Goal: Task Accomplishment & Management: Use online tool/utility

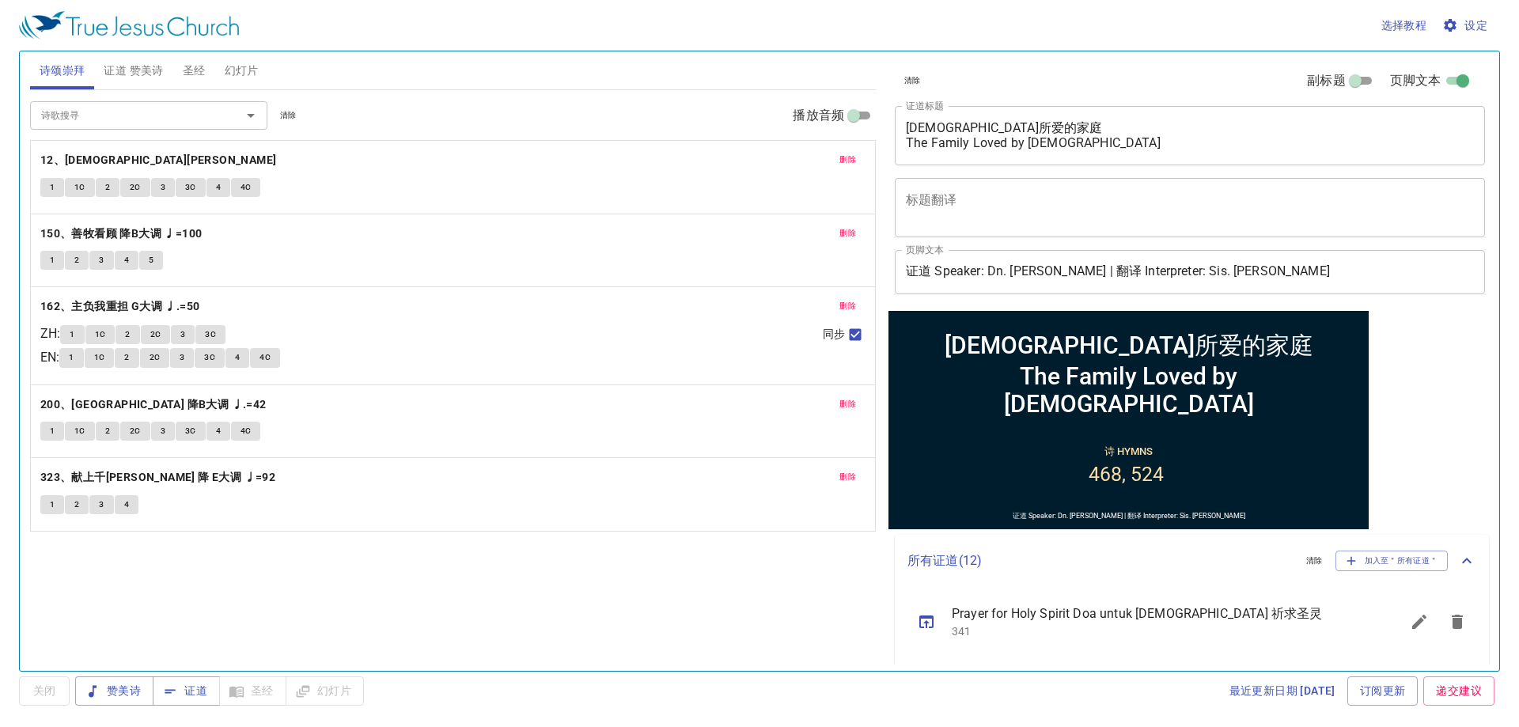
click at [837, 149] on div "删除 12、[DEMOGRAPHIC_DATA]名 1 1C 2 2C 3 3C 4 4C" at bounding box center [453, 177] width 844 height 73
click at [843, 155] on span "删除" at bounding box center [847, 160] width 17 height 14
click at [843, 226] on span "删除" at bounding box center [847, 233] width 17 height 14
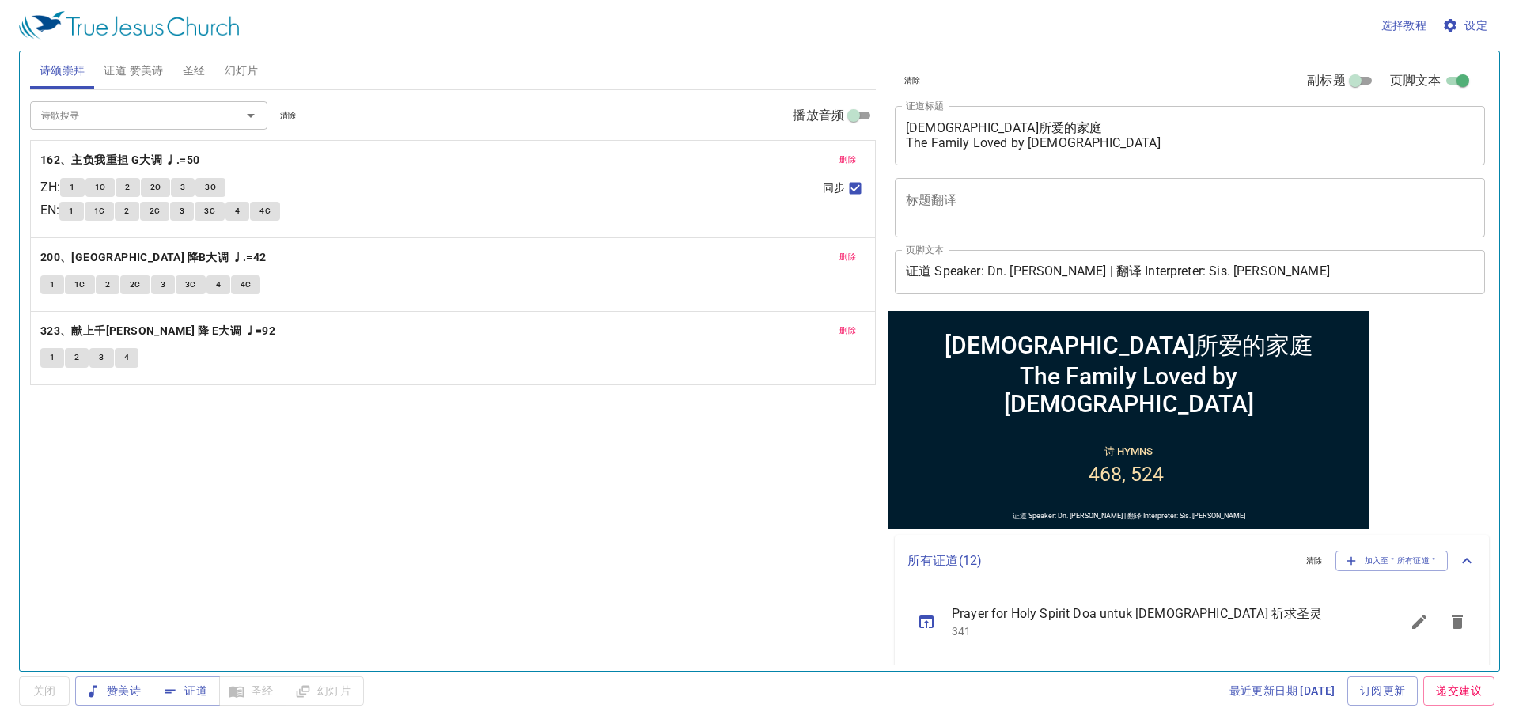
click at [843, 155] on span "删除" at bounding box center [847, 160] width 17 height 14
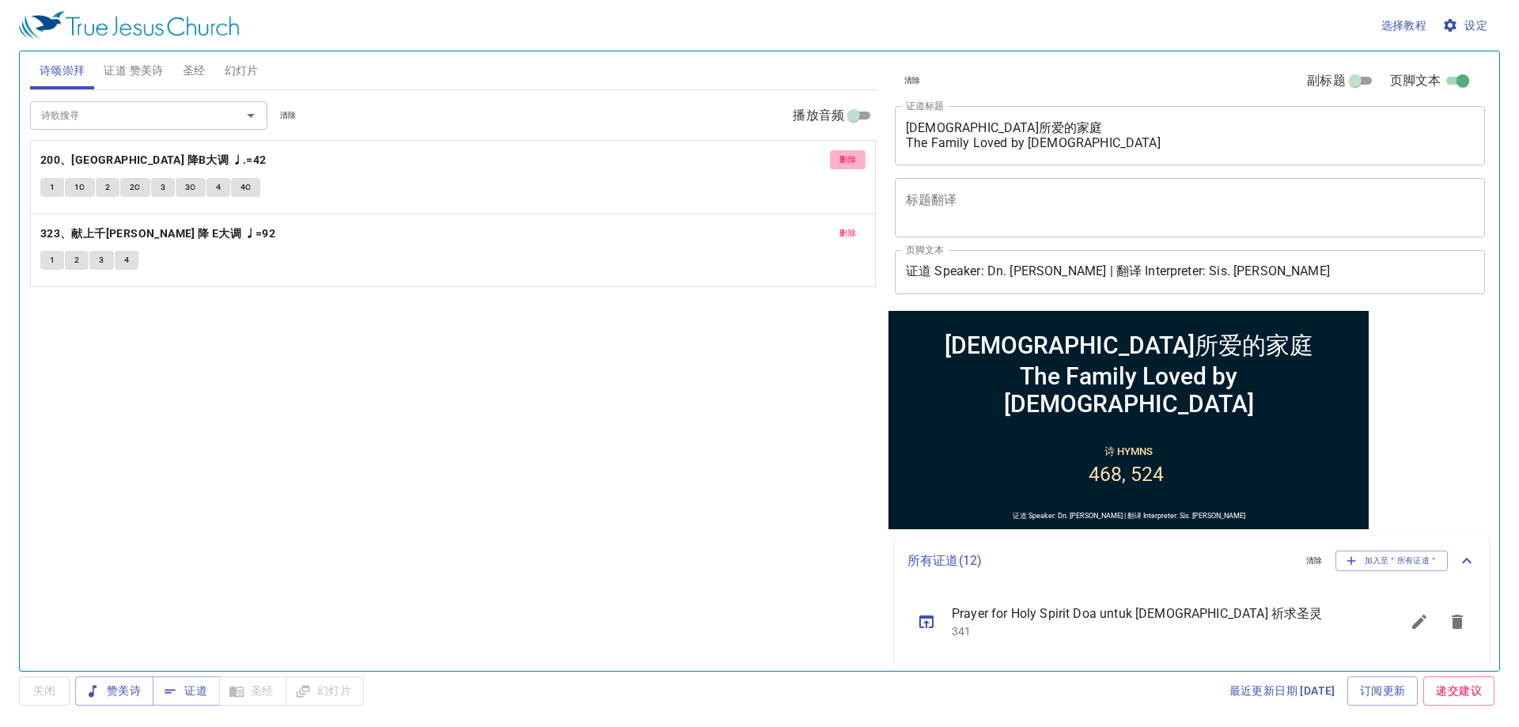
click at [843, 155] on span "删除" at bounding box center [847, 160] width 17 height 14
click at [843, 226] on span "删除" at bounding box center [847, 233] width 17 height 14
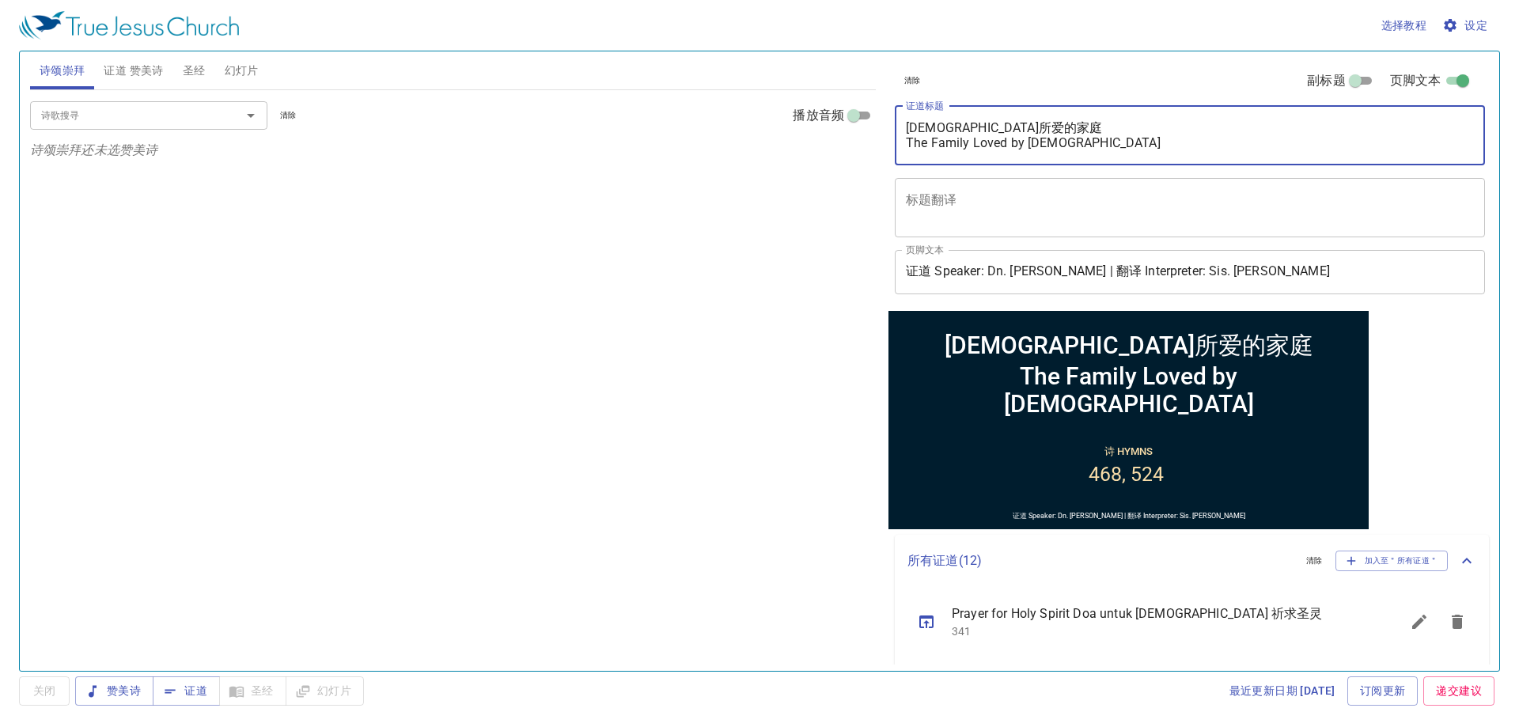
drag, startPoint x: 907, startPoint y: 126, endPoint x: 1080, endPoint y: 145, distance: 174.3
click at [1080, 145] on textarea "[DEMOGRAPHIC_DATA]所爱的家庭 The Family Loved by [DEMOGRAPHIC_DATA]" at bounding box center [1190, 135] width 568 height 30
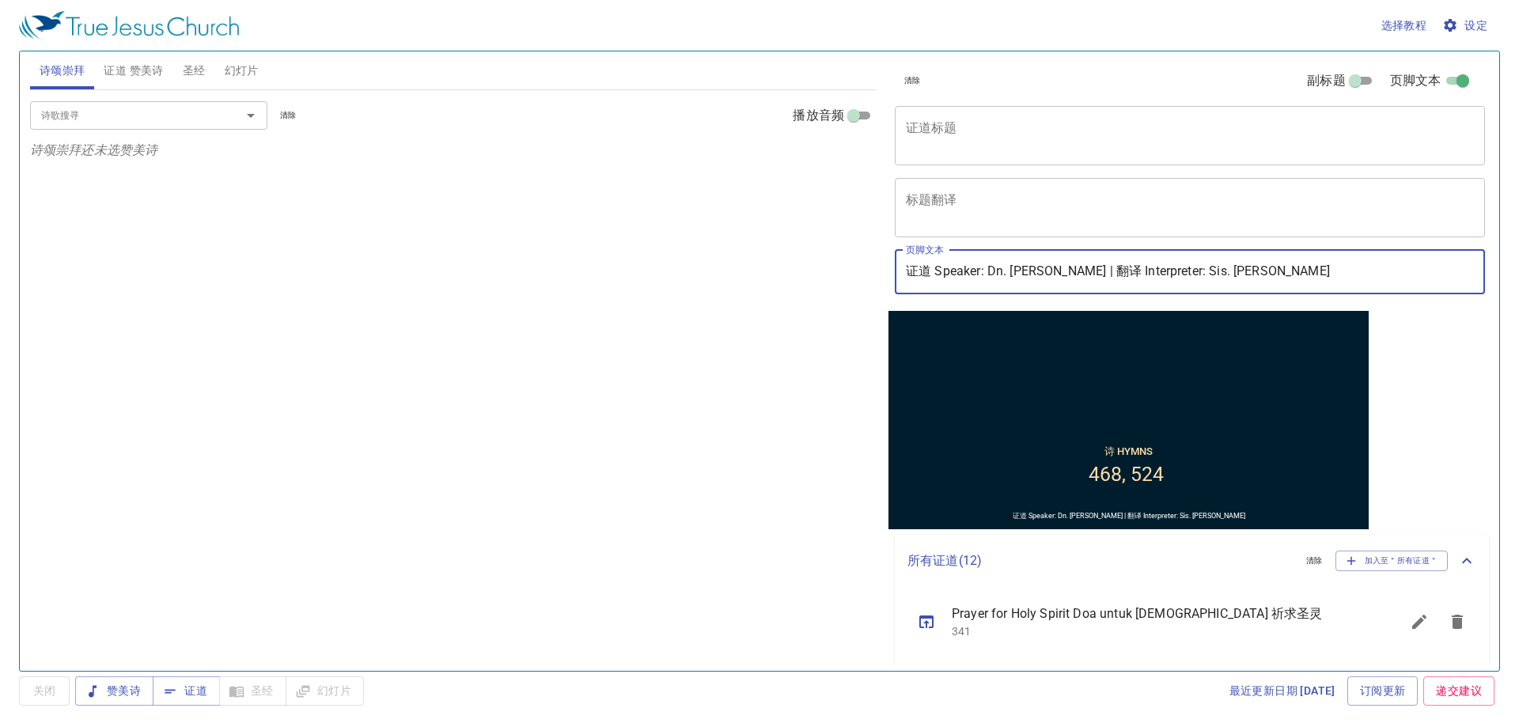
drag, startPoint x: 990, startPoint y: 270, endPoint x: 1062, endPoint y: 277, distance: 71.5
click at [1062, 277] on input "证道 Speaker: Dn. [PERSON_NAME] | 翻译 Interpreter: Sis. [PERSON_NAME]" at bounding box center [1190, 272] width 590 height 44
drag, startPoint x: 1196, startPoint y: 274, endPoint x: 1278, endPoint y: 279, distance: 82.4
click at [1278, 279] on input "证道 Speaker: [PERSON_NAME] | 翻译 Interpreter: Sis. [PERSON_NAME]" at bounding box center [1190, 272] width 590 height 44
type input "证道 Speaker: [PERSON_NAME] | 翻译 Interpreter: Sis. Elain"
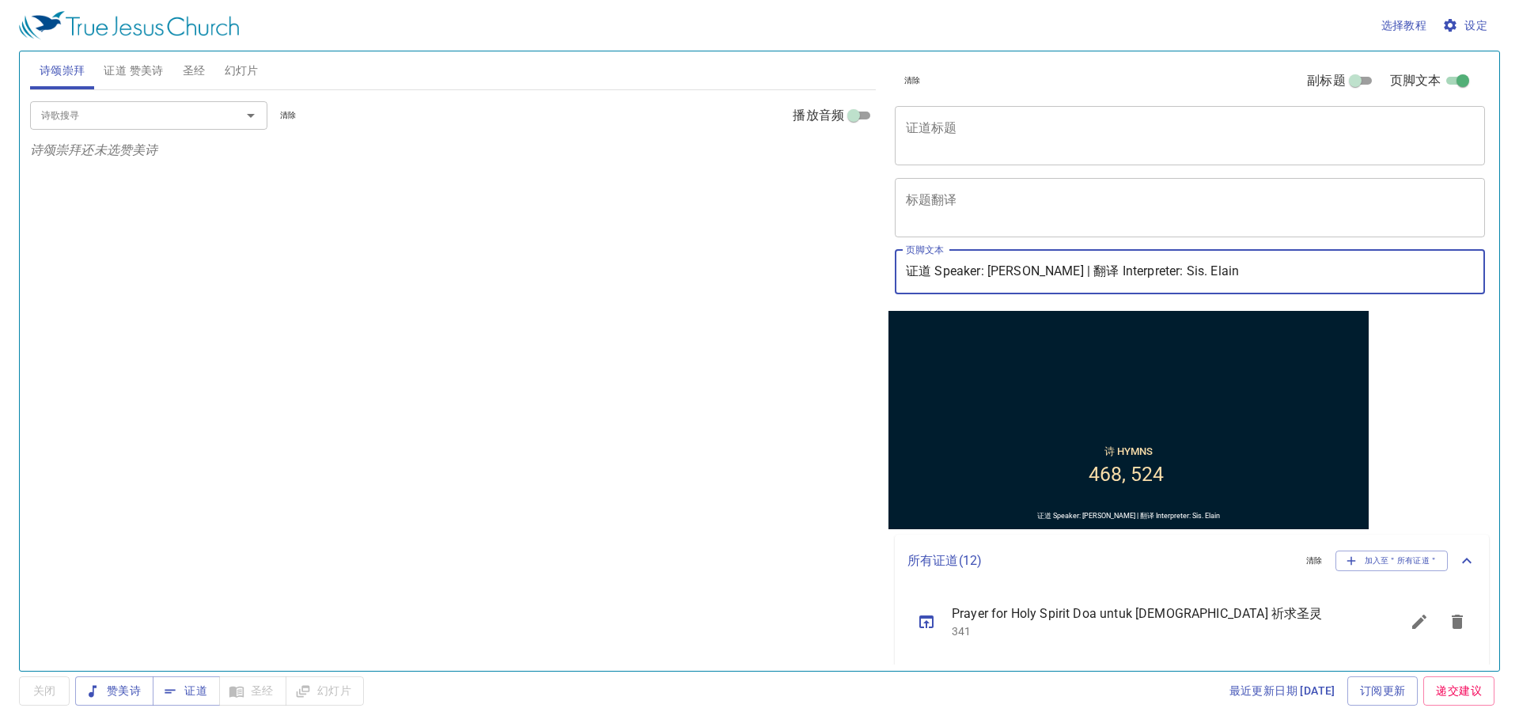
click at [146, 68] on span "证道 赞美诗" at bounding box center [133, 71] width 59 height 20
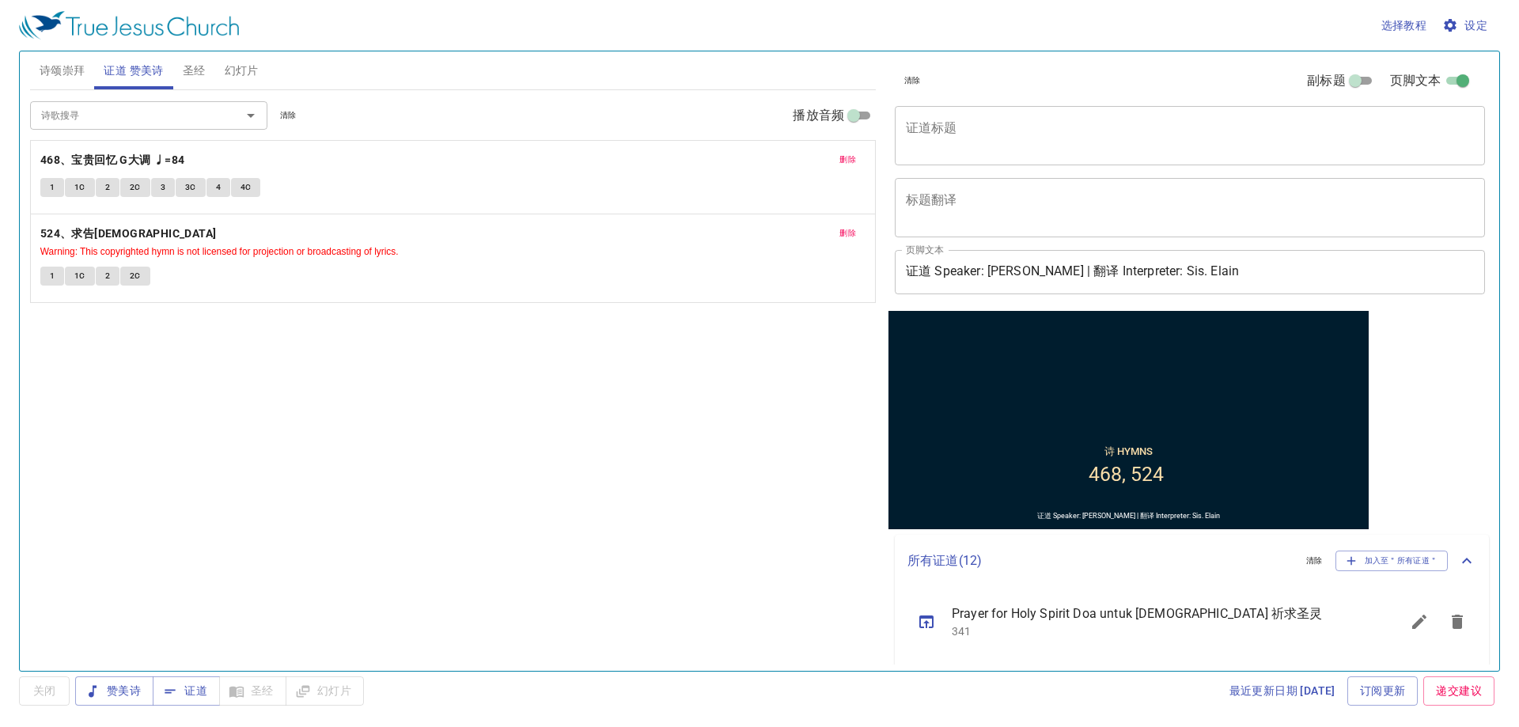
click at [850, 155] on span "删除" at bounding box center [847, 160] width 17 height 14
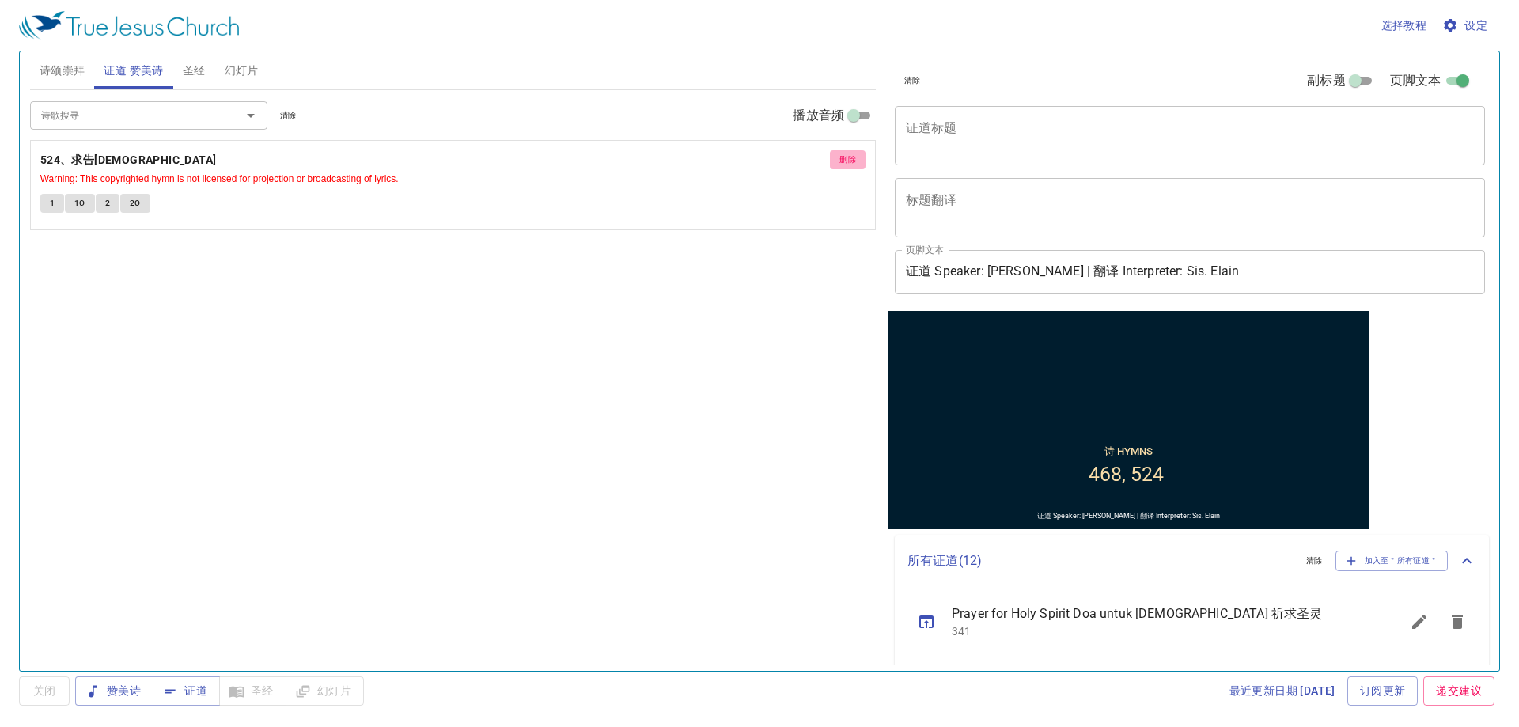
click at [850, 155] on span "删除" at bounding box center [847, 160] width 17 height 14
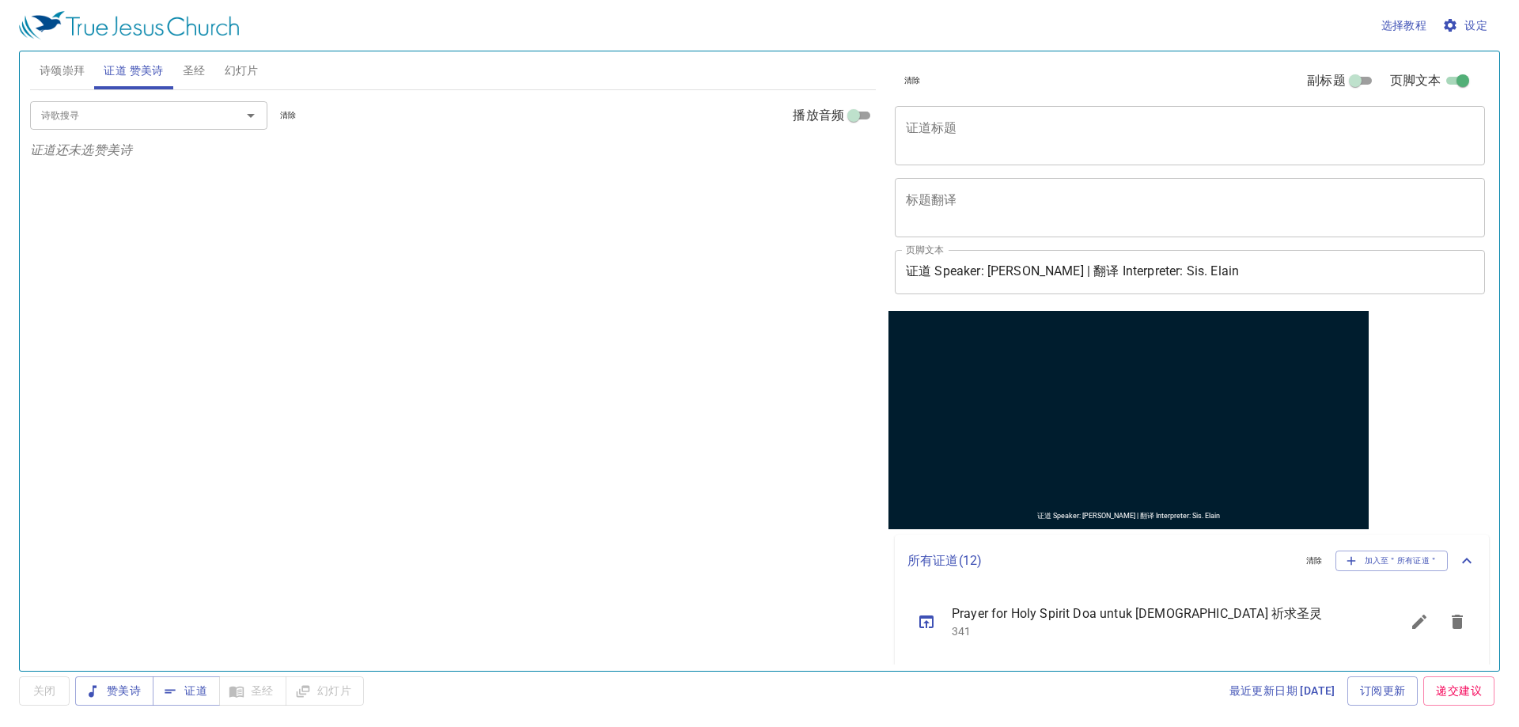
click at [326, 272] on div "诗歌搜寻 诗歌搜寻 清除 播放音频 证道还未选赞美诗" at bounding box center [453, 373] width 846 height 567
click at [67, 67] on span "诗颂崇拜" at bounding box center [63, 71] width 46 height 20
click at [244, 57] on button "幻灯片" at bounding box center [241, 70] width 53 height 38
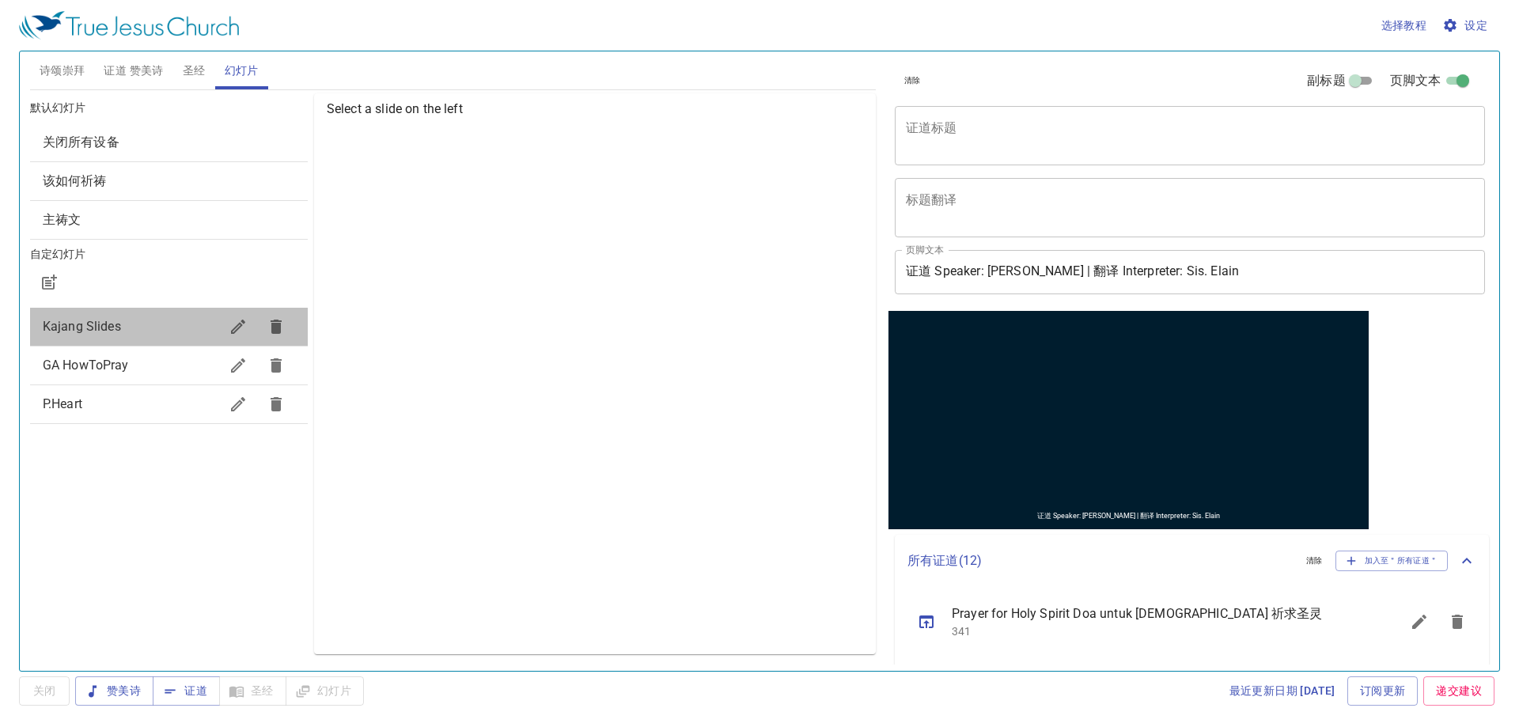
click at [172, 323] on span "Kajang Slides" at bounding box center [131, 326] width 176 height 19
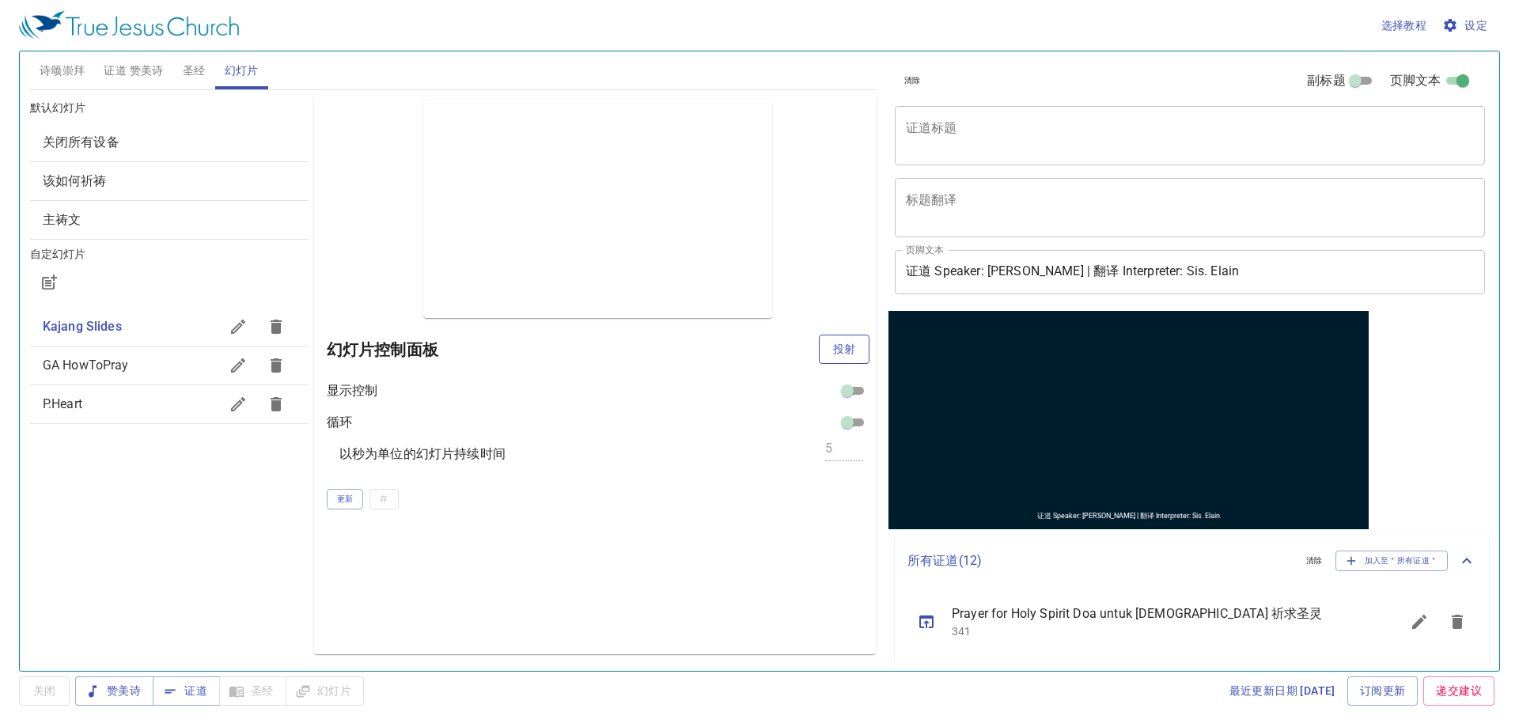
click at [823, 343] on button "投射" at bounding box center [844, 349] width 51 height 29
click at [60, 66] on span "诗颂崇拜" at bounding box center [63, 71] width 46 height 20
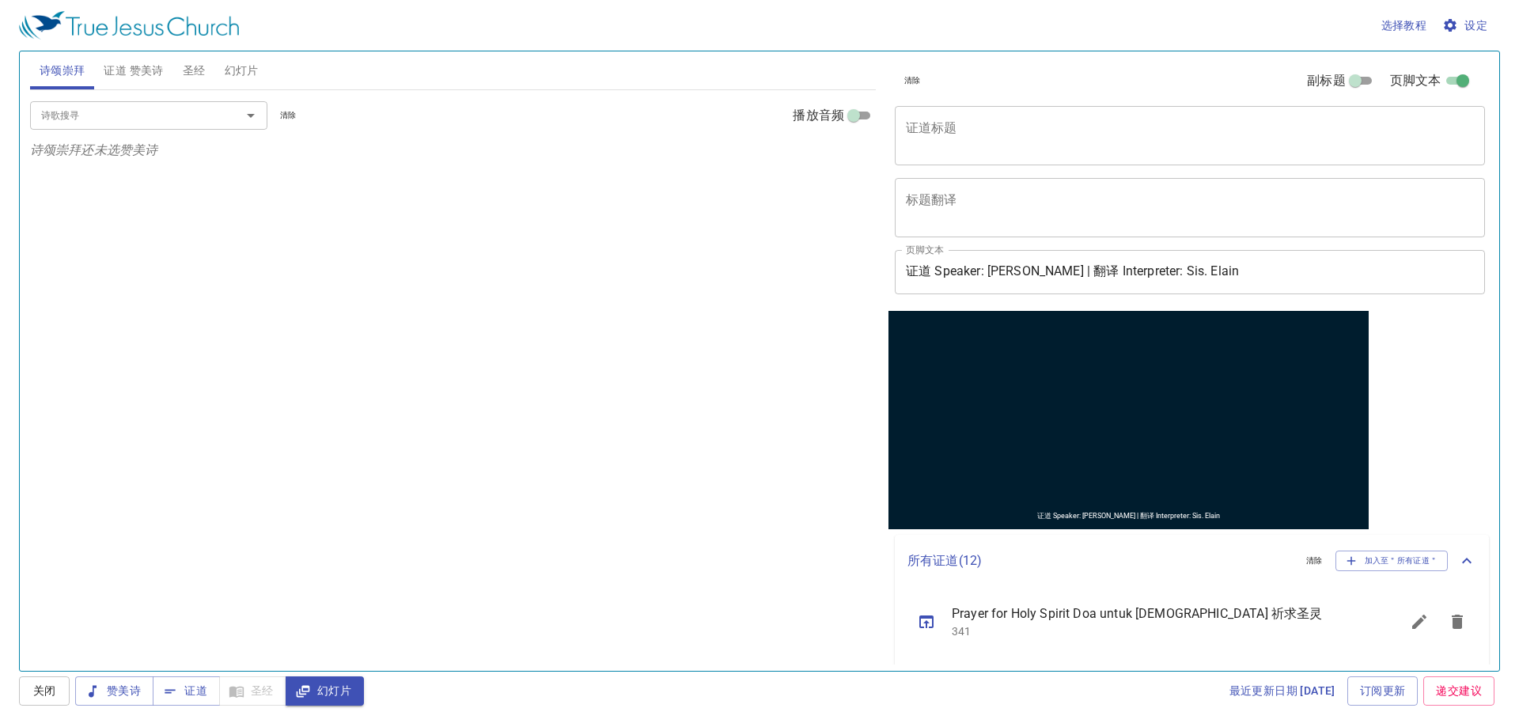
click at [172, 119] on input "诗歌搜寻" at bounding box center [125, 115] width 181 height 18
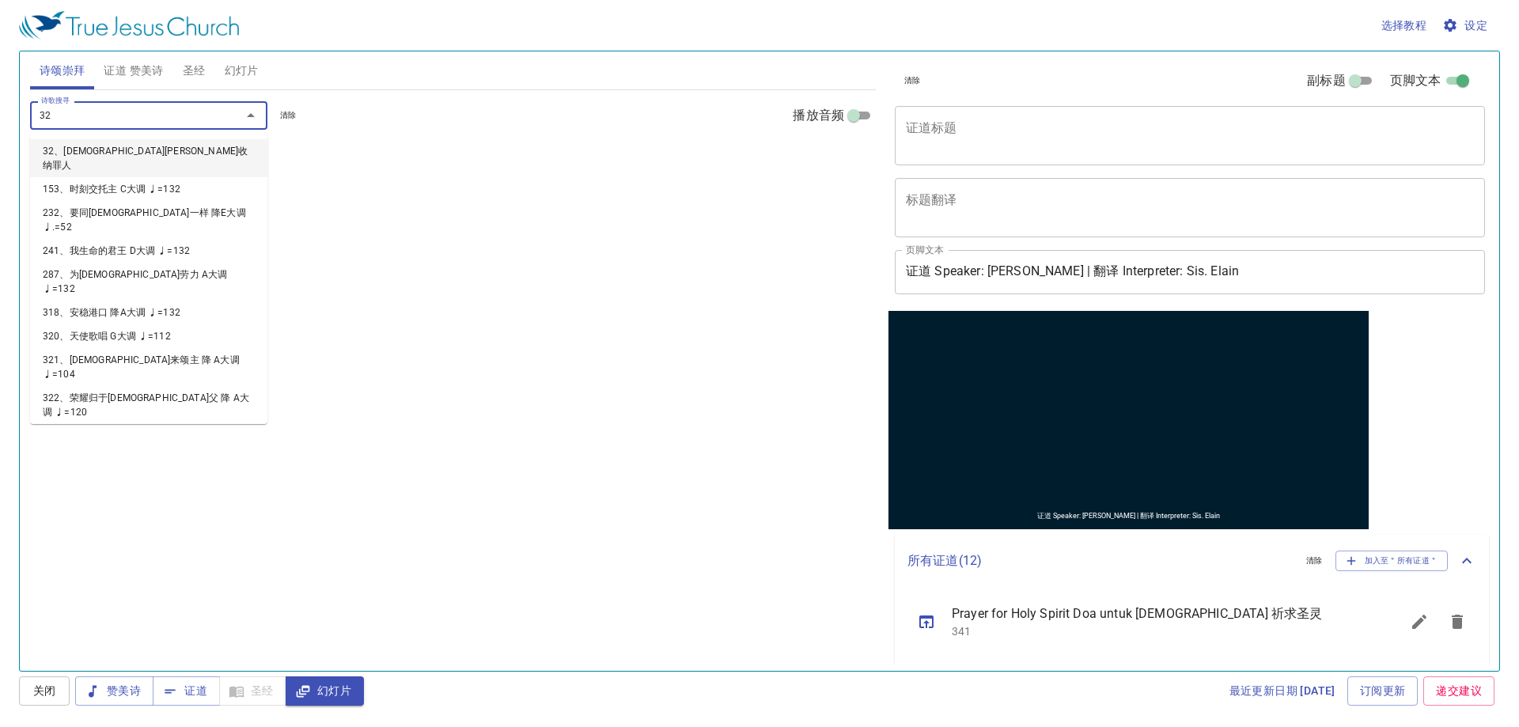
type input "322"
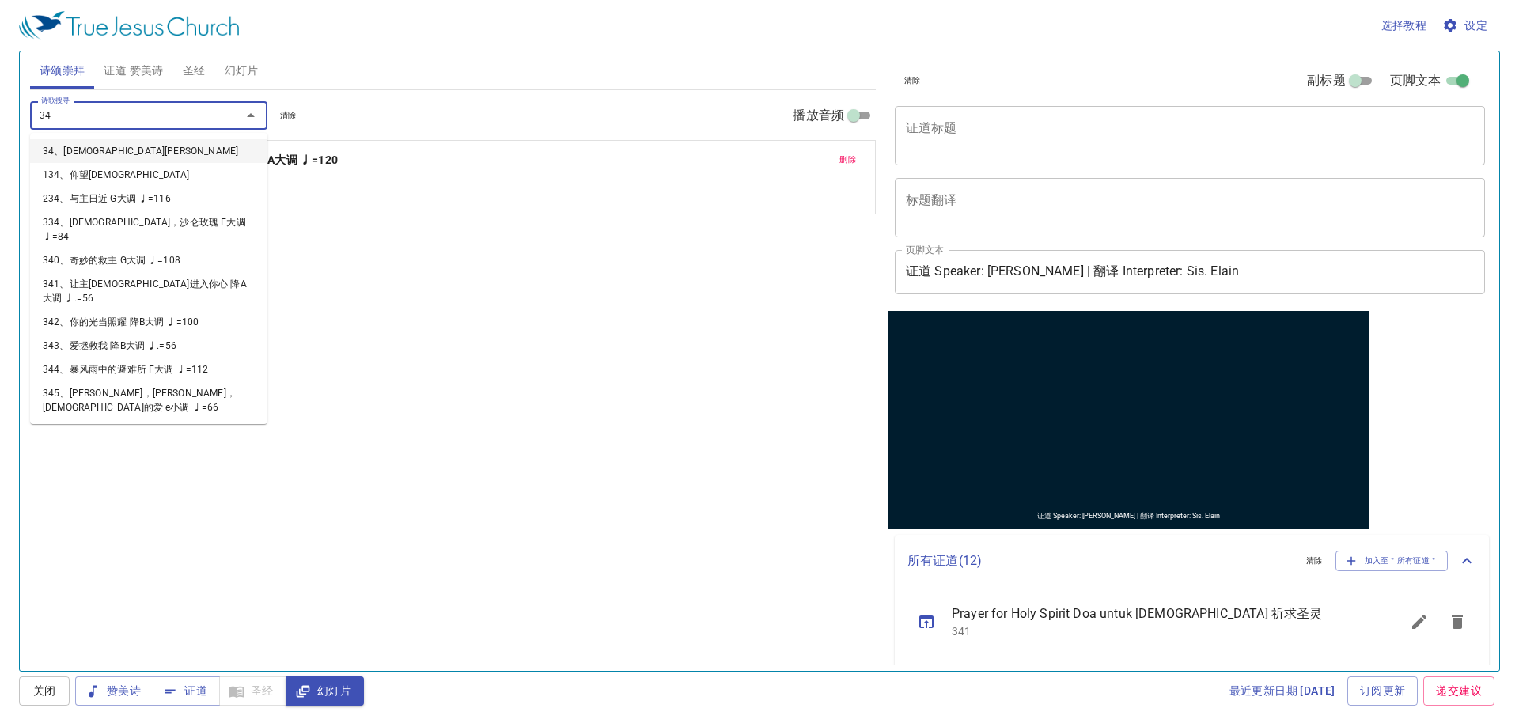
type input "344"
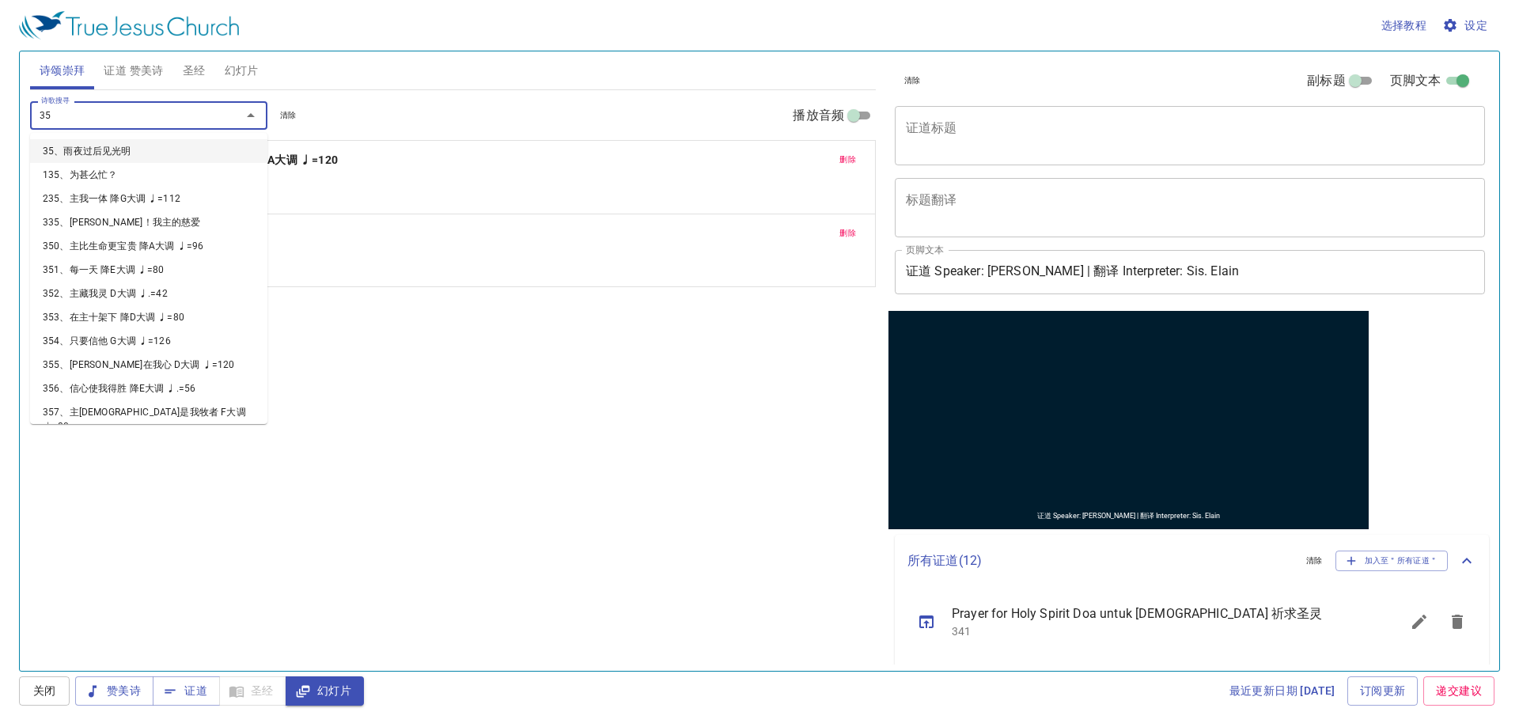
type input "350"
type input "358"
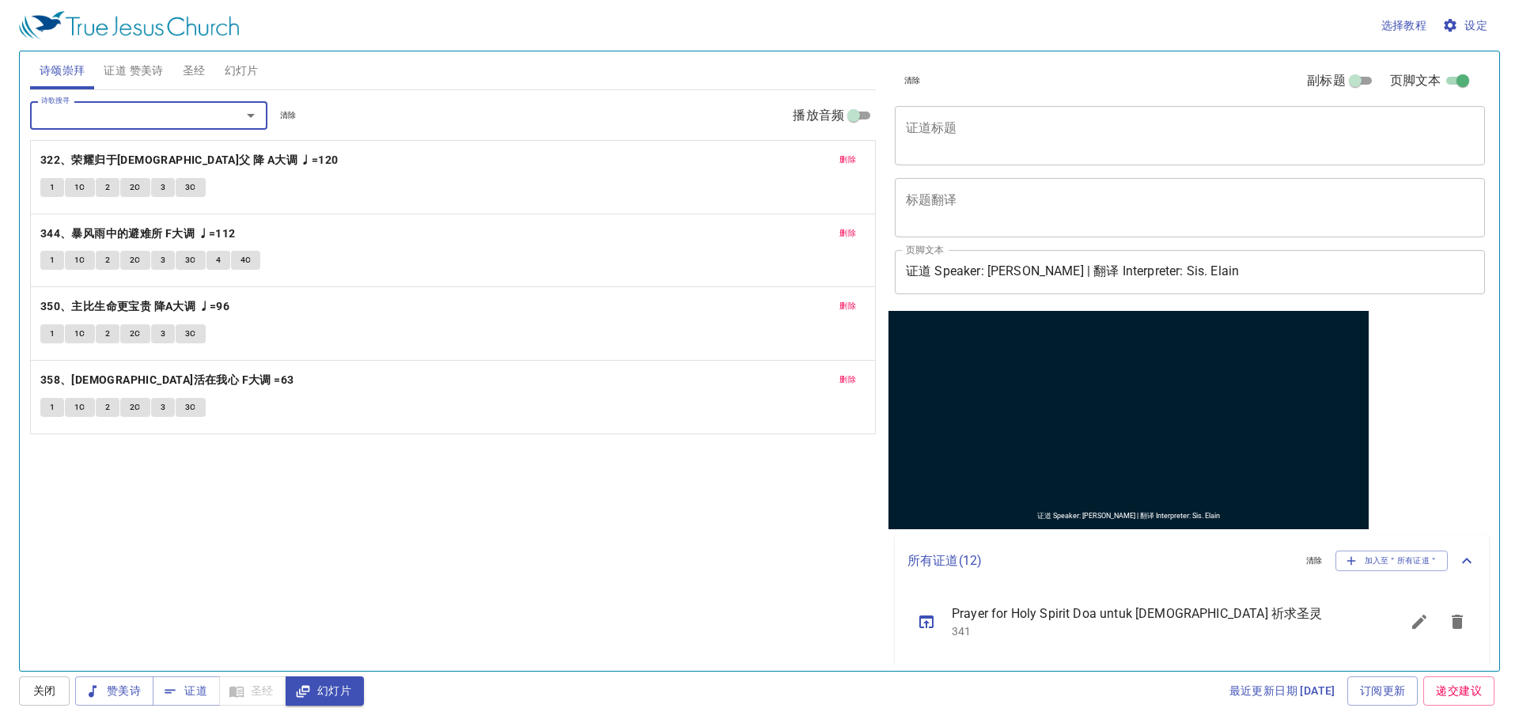
click at [1290, 266] on input "证道 Speaker: [PERSON_NAME] | 翻译 Interpreter: Sis. Elain" at bounding box center [1190, 272] width 590 height 44
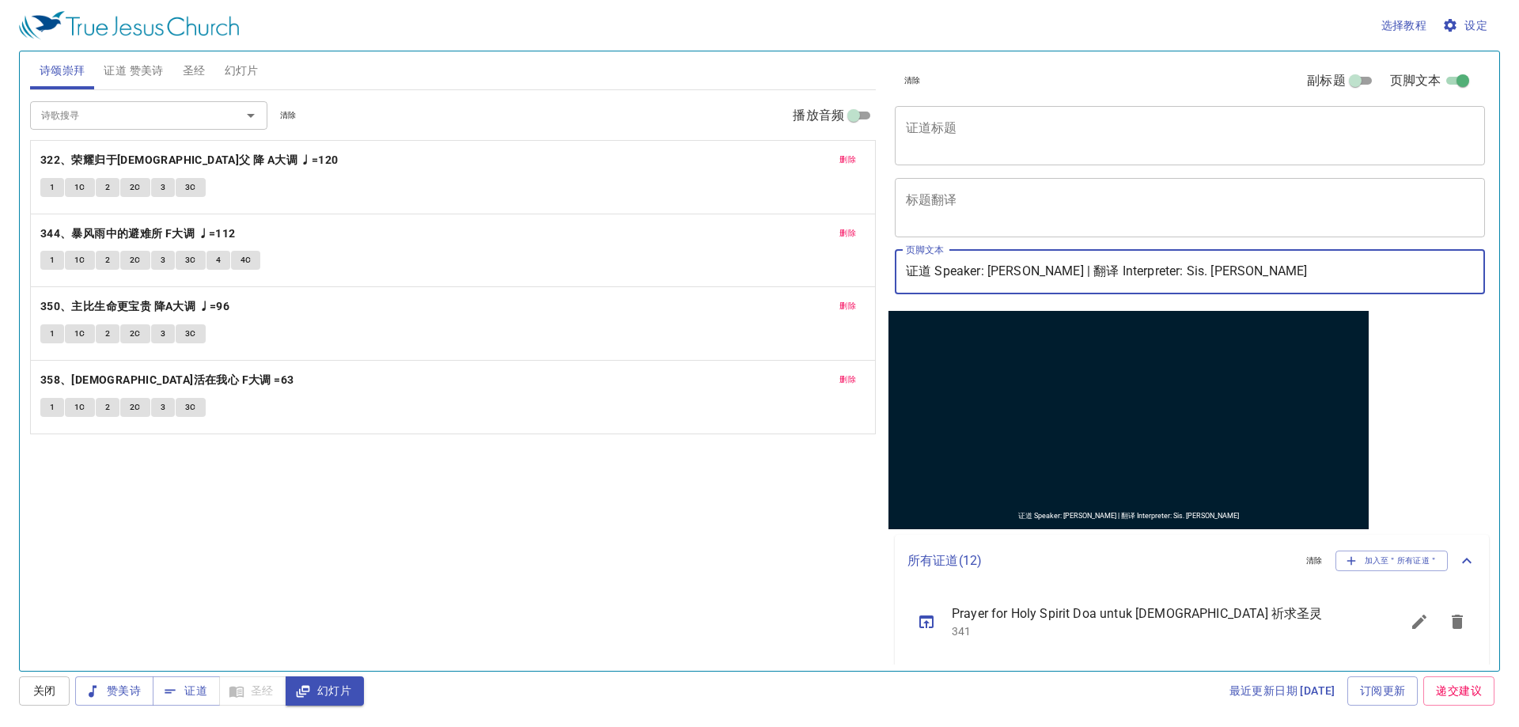
type input "证道 Speaker: [PERSON_NAME] | 翻译 Interpreter: Sis. [PERSON_NAME]"
click at [1209, 152] on div "x 证道标题" at bounding box center [1190, 135] width 590 height 59
